Goal: Navigation & Orientation: Locate item on page

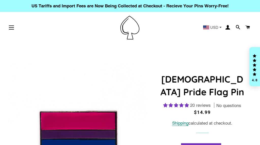
select select "**********"
